Goal: Communication & Community: Answer question/provide support

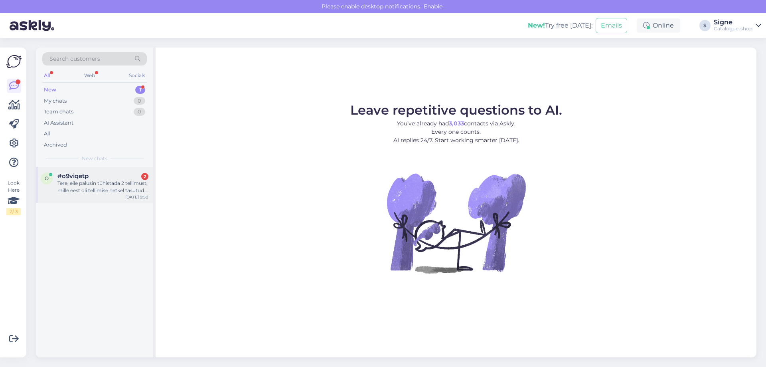
click at [89, 176] on div "#o9viqetp 2" at bounding box center [102, 175] width 91 height 7
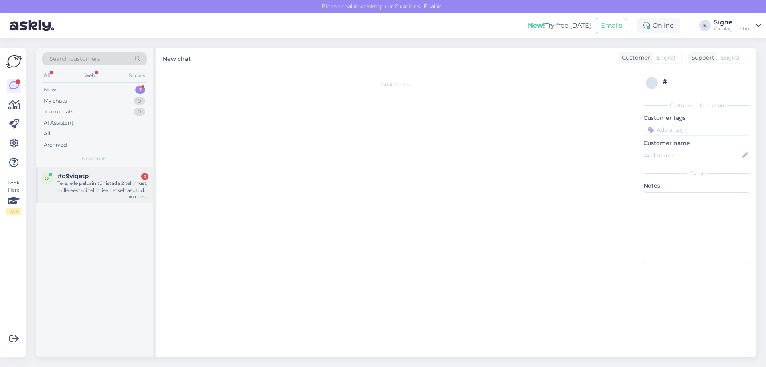
scroll to position [1743, 0]
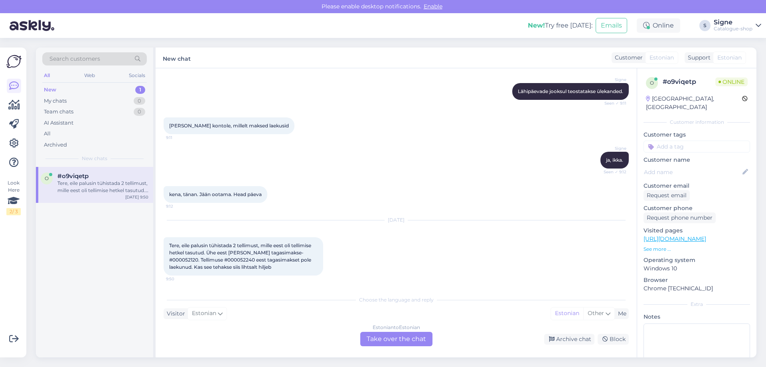
click at [397, 335] on div "Estonian to Estonian Take over the chat" at bounding box center [396, 339] width 72 height 14
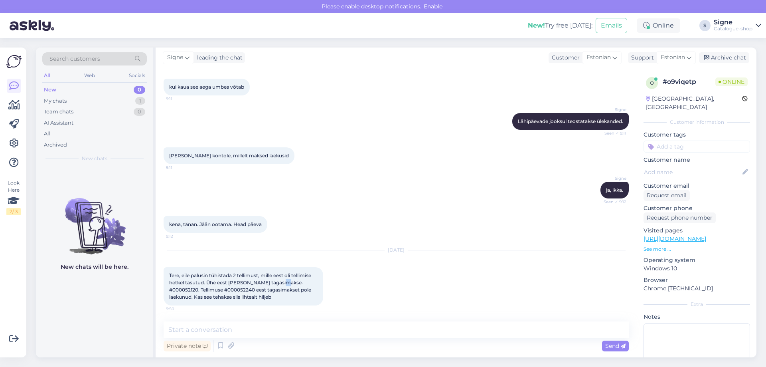
click at [281, 282] on span "Tere, eile palusin tühistada 2 tellimust, mille eest oli tellimise hetkel tasut…" at bounding box center [240, 286] width 143 height 28
drag, startPoint x: 315, startPoint y: 282, endPoint x: 283, endPoint y: 283, distance: 32.3
click at [283, 283] on div "Tere, eile palusin tühistada 2 tellimust, mille eest oli tellimise hetkel tasut…" at bounding box center [244, 286] width 160 height 38
copy span "000052120."
click at [191, 328] on textarea at bounding box center [396, 329] width 465 height 17
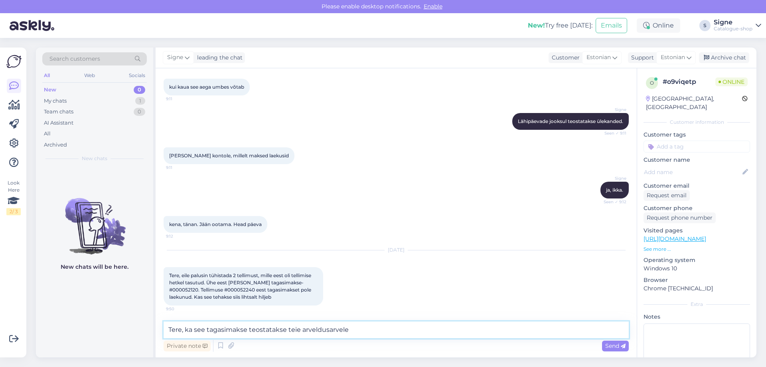
type textarea "Tere, ka see tagasimakse teostatakse teie arveldusarvele."
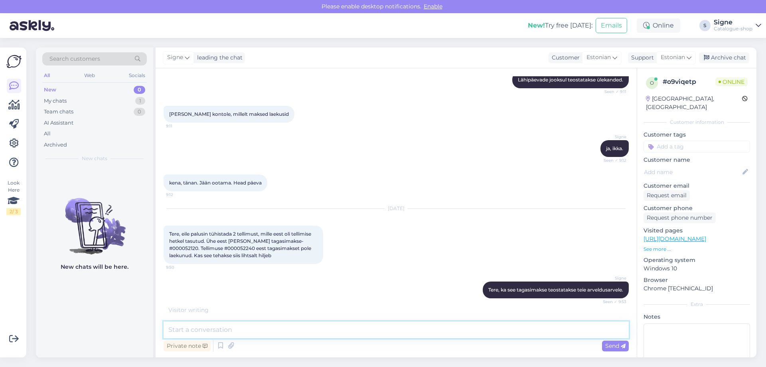
scroll to position [1782, 0]
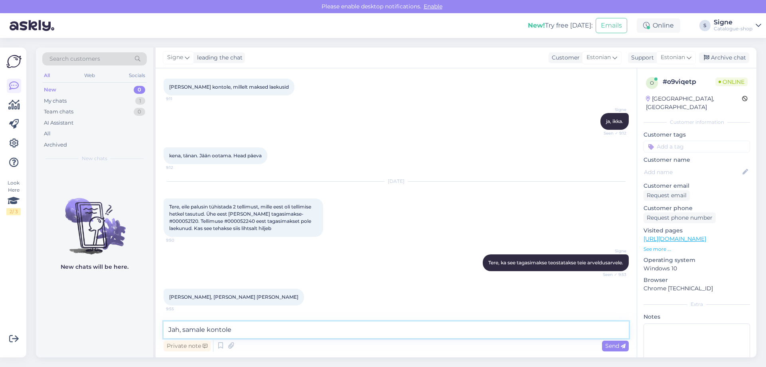
type textarea "Jah, samale kontole."
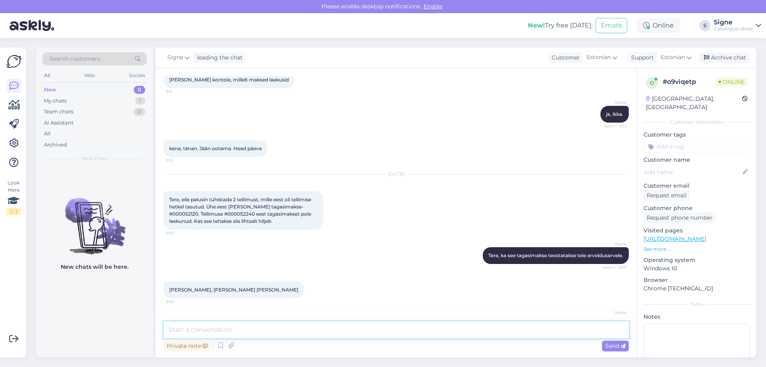
scroll to position [1816, 0]
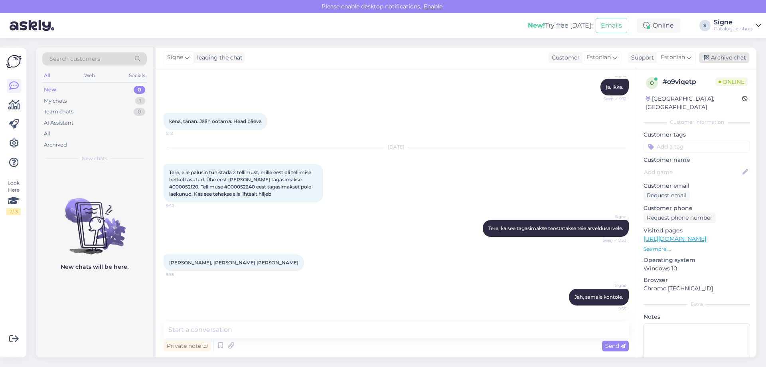
click at [732, 55] on div "Archive chat" at bounding box center [724, 57] width 50 height 11
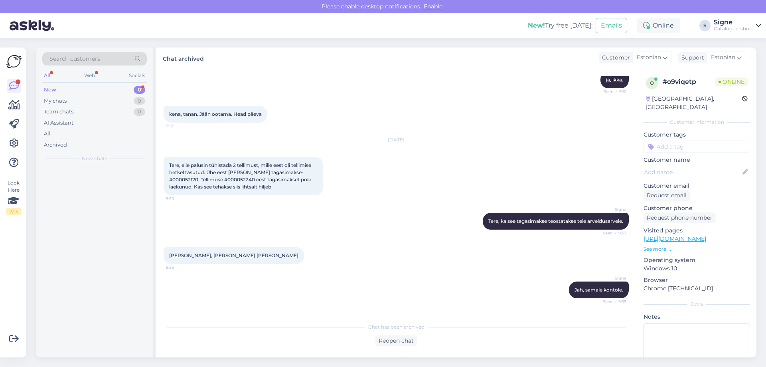
scroll to position [1853, 0]
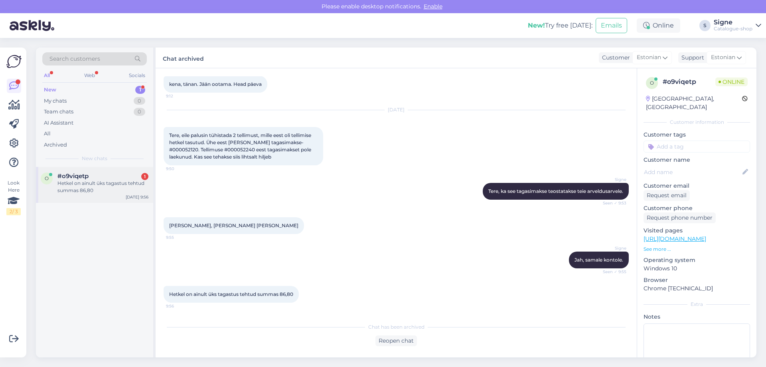
click at [89, 186] on div "Hetkel on ainult üks tagastus tehtud summas 86,80" at bounding box center [102, 187] width 91 height 14
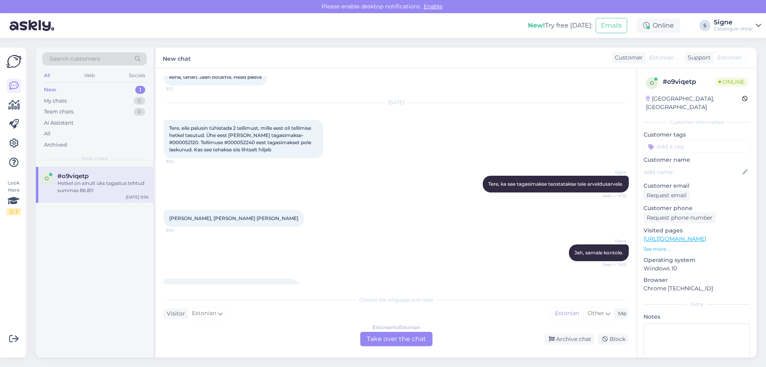
scroll to position [1880, 0]
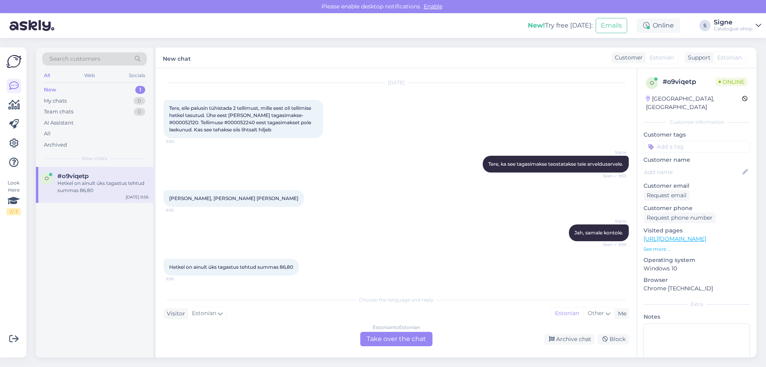
click at [399, 342] on div "Estonian to Estonian Take over the chat" at bounding box center [396, 339] width 72 height 14
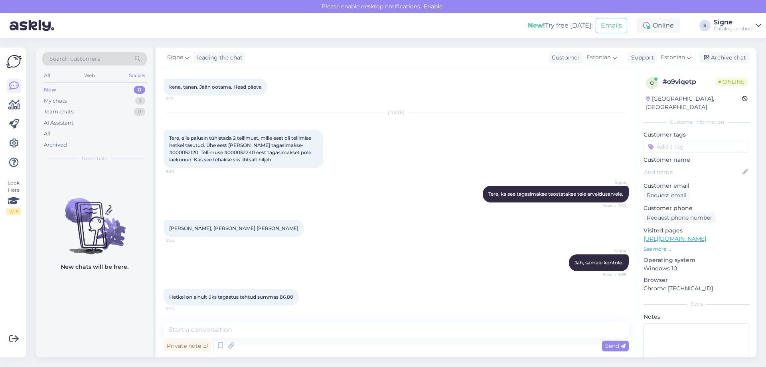
scroll to position [1859, 0]
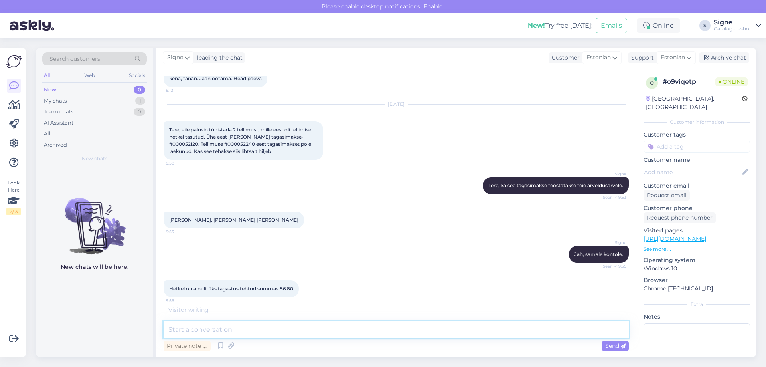
click at [208, 330] on textarea at bounding box center [396, 329] width 465 height 17
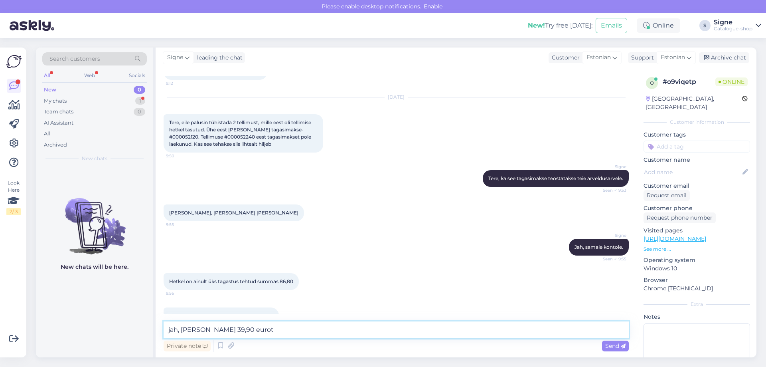
scroll to position [1885, 0]
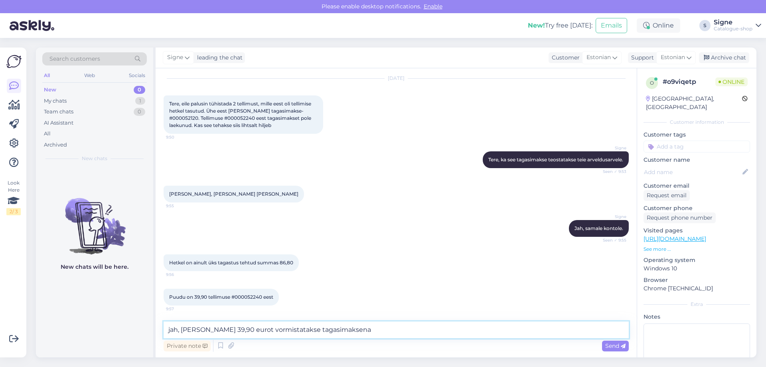
type textarea "jah, ka summa 39,90 eurot vormistatakse tagasimaksena."
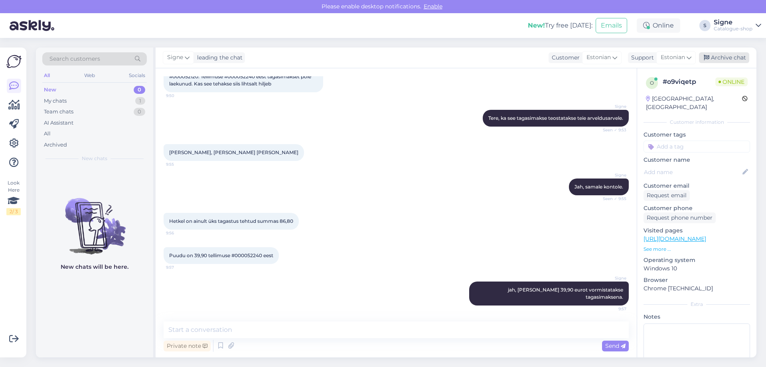
click at [735, 57] on div "Archive chat" at bounding box center [724, 57] width 50 height 11
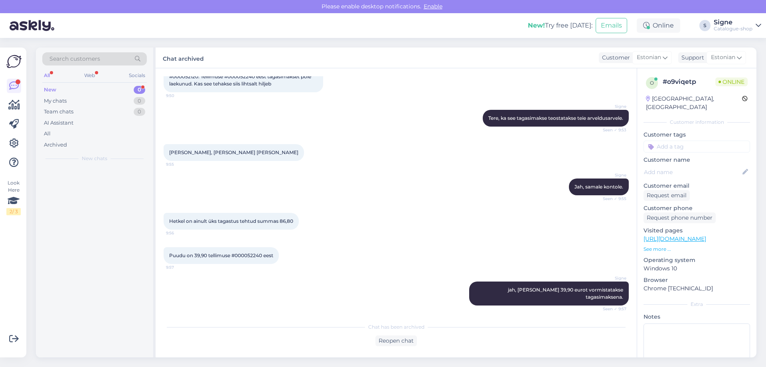
scroll to position [1956, 0]
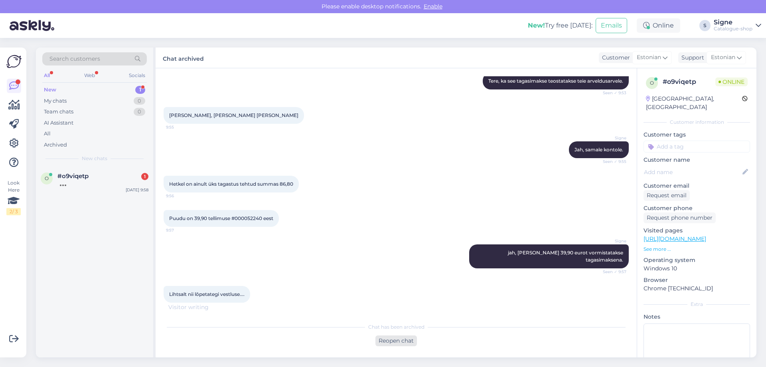
click at [388, 340] on div "Reopen chat" at bounding box center [395, 340] width 41 height 11
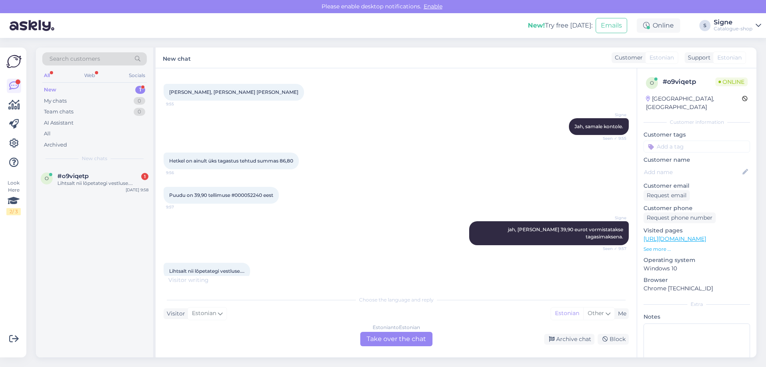
scroll to position [1992, 0]
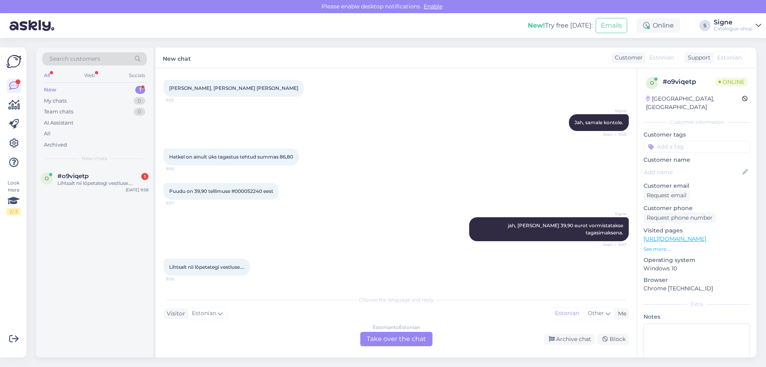
click at [418, 339] on div "Estonian to Estonian Take over the chat" at bounding box center [396, 339] width 72 height 14
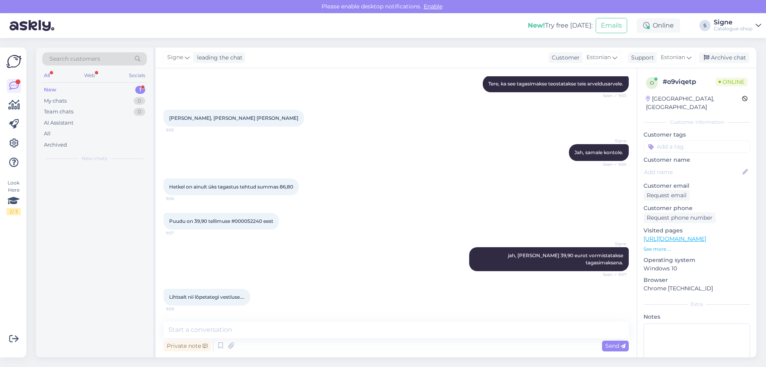
scroll to position [1953, 0]
click at [198, 331] on textarea at bounding box center [396, 329] width 465 height 17
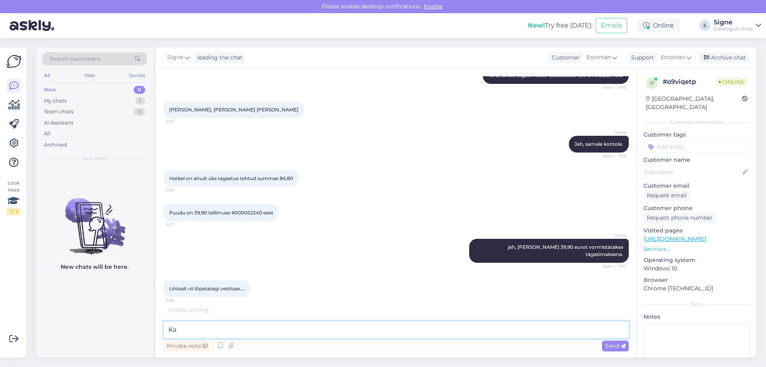
type textarea "K"
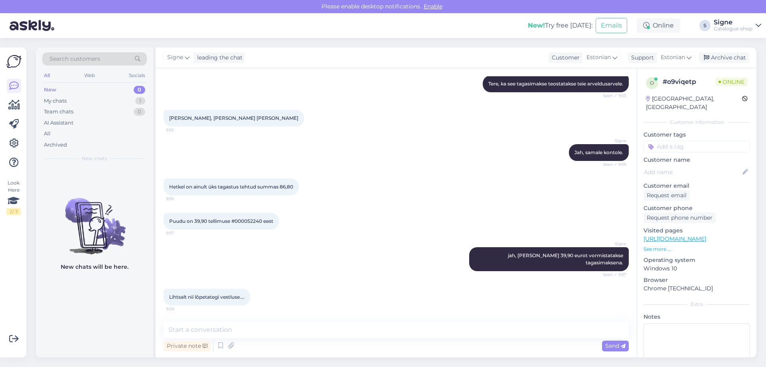
click at [221, 294] on span "Lihtsalt nii lõpetategi vestluse...." at bounding box center [206, 297] width 75 height 6
drag, startPoint x: 201, startPoint y: 294, endPoint x: 233, endPoint y: 312, distance: 35.5
click at [202, 294] on span "Lihtsalt nii lõpetategi vestluse...." at bounding box center [206, 297] width 75 height 6
click at [219, 324] on textarea at bounding box center [396, 329] width 465 height 17
click at [183, 294] on span "Lihtsalt nii lõpetategi vestluse...." at bounding box center [206, 297] width 75 height 6
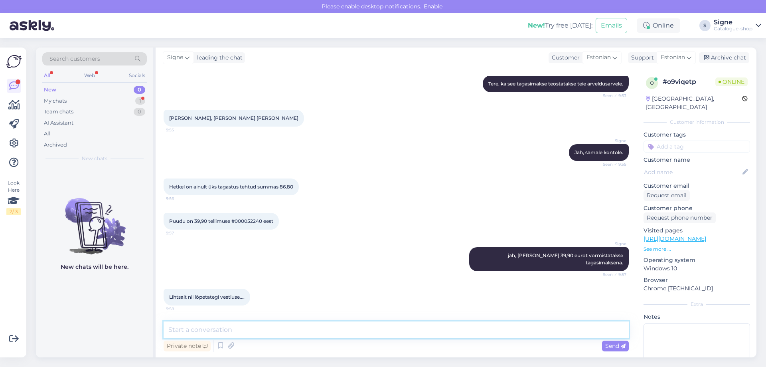
scroll to position [1995, 0]
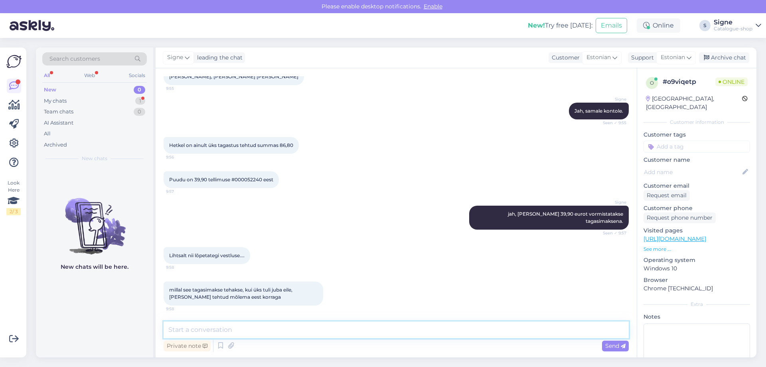
click at [212, 326] on textarea at bounding box center [396, 329] width 465 height 17
click at [250, 327] on textarea "Tagasimakse teostatakse tagasikandena arveldusarvele" at bounding box center [396, 329] width 465 height 17
click at [362, 328] on textarea "Tagasimakse teostatakse tagasikandena arveldusarvele" at bounding box center [396, 329] width 465 height 17
type textarea "Tagasimakse teostatakse tagasikandena arveldusarvele summas 39,90 eurot."
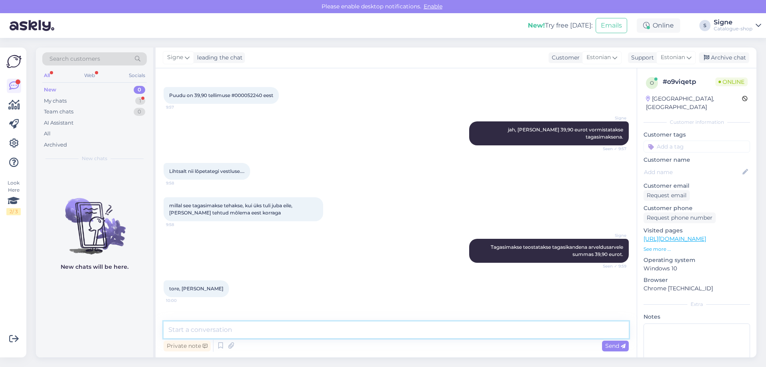
scroll to position [2105, 0]
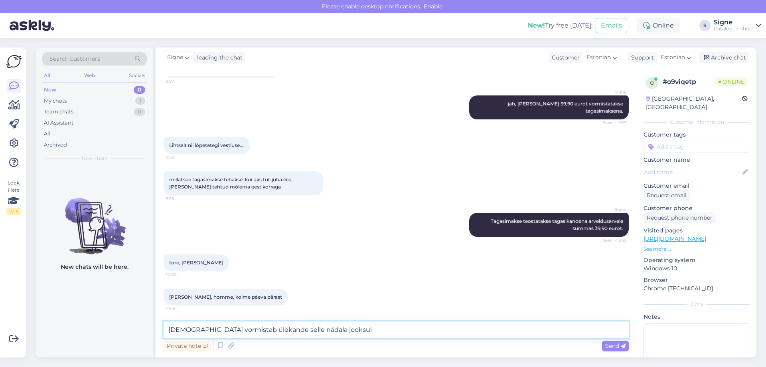
type textarea "Raamatupidaja vormistab ülekande selle nädala jooksul."
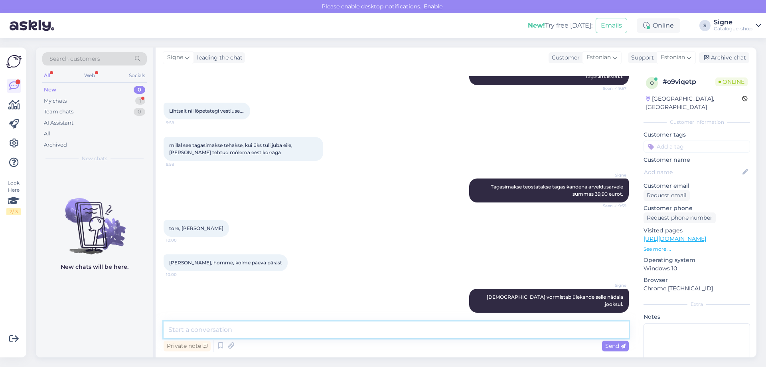
scroll to position [2174, 0]
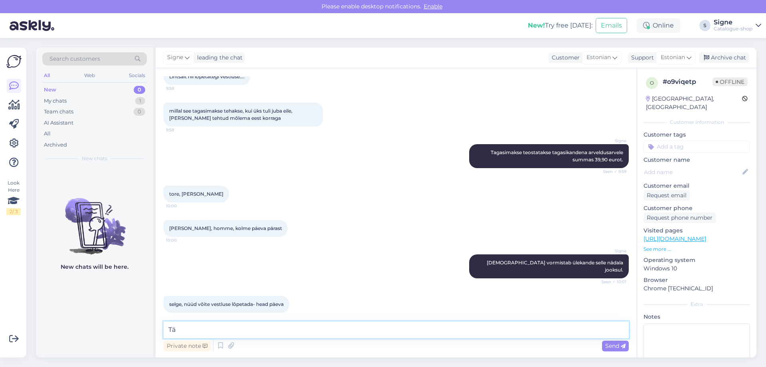
type textarea "T"
type textarea "Nägemist."
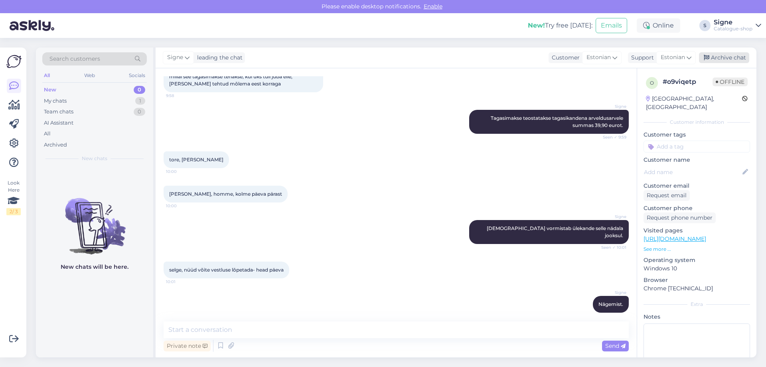
click at [727, 55] on div "Archive chat" at bounding box center [724, 57] width 50 height 11
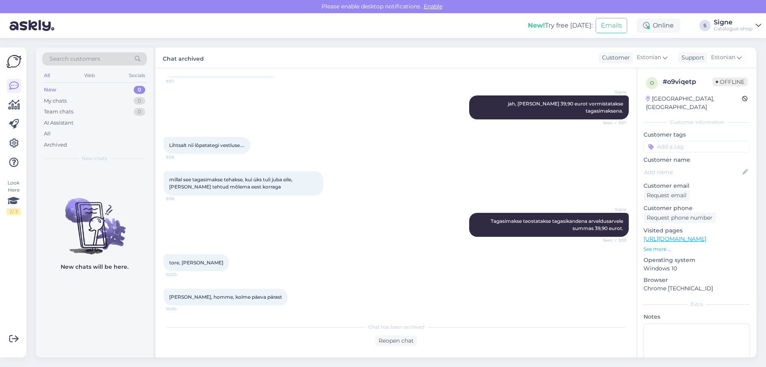
scroll to position [2211, 0]
